Goal: Transaction & Acquisition: Purchase product/service

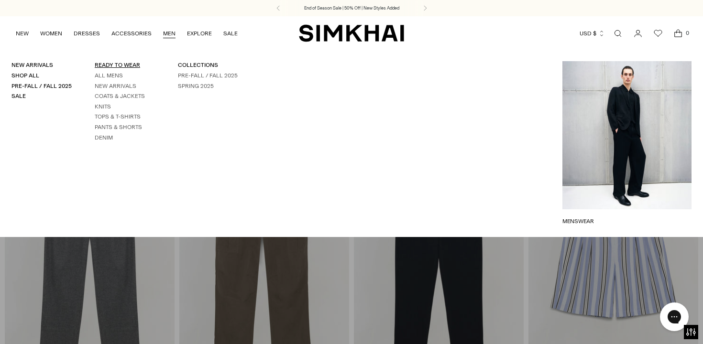
click at [119, 66] on link "READY TO WEAR" at bounding box center [117, 65] width 45 height 7
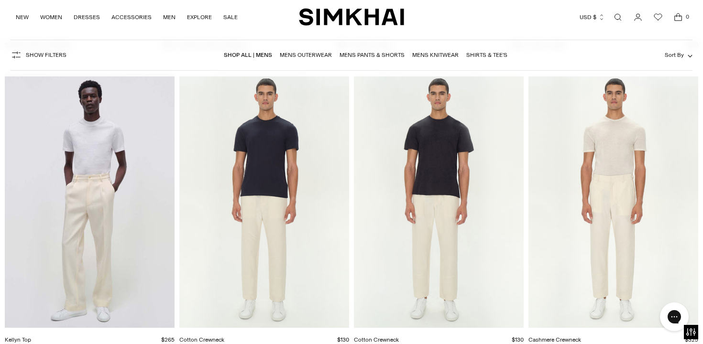
scroll to position [4197, 0]
